Goal: Task Accomplishment & Management: Manage account settings

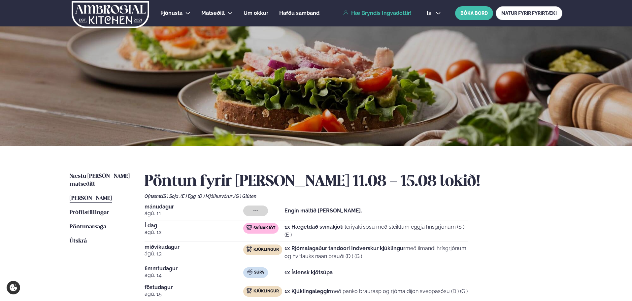
scroll to position [110, 0]
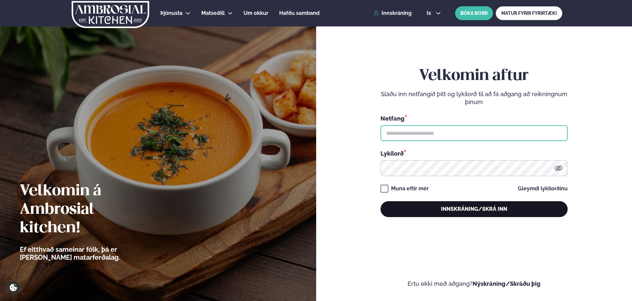
type input "**********"
click at [440, 206] on button "Innskráning/Skrá inn" at bounding box center [473, 209] width 187 height 16
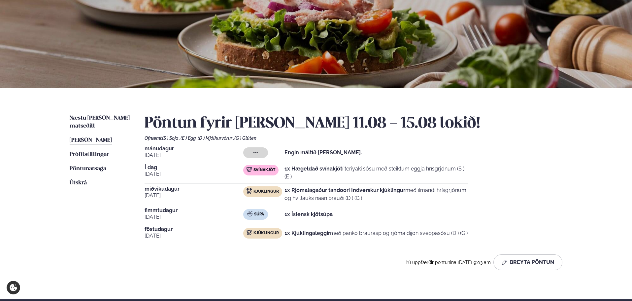
scroll to position [110, 0]
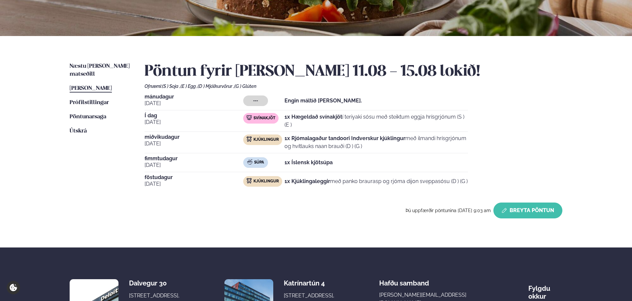
click at [534, 209] on button "Breyta Pöntun" at bounding box center [527, 210] width 69 height 16
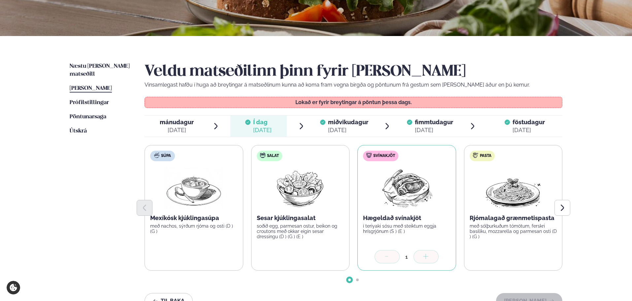
click at [528, 124] on span "föstudagur" at bounding box center [528, 121] width 32 height 7
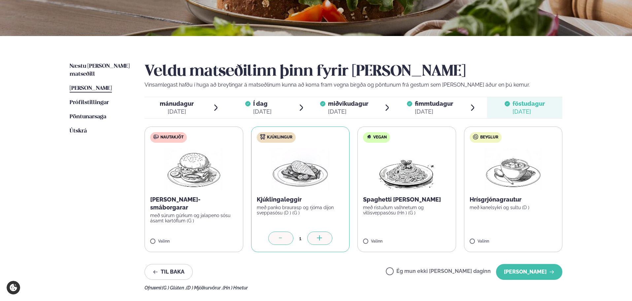
click at [283, 241] on icon at bounding box center [281, 238] width 7 height 7
click at [457, 273] on label "Ég mun ekki [PERSON_NAME] daginn" at bounding box center [438, 271] width 105 height 7
click at [536, 272] on button "[PERSON_NAME]" at bounding box center [529, 272] width 66 height 16
